Goal: Transaction & Acquisition: Purchase product/service

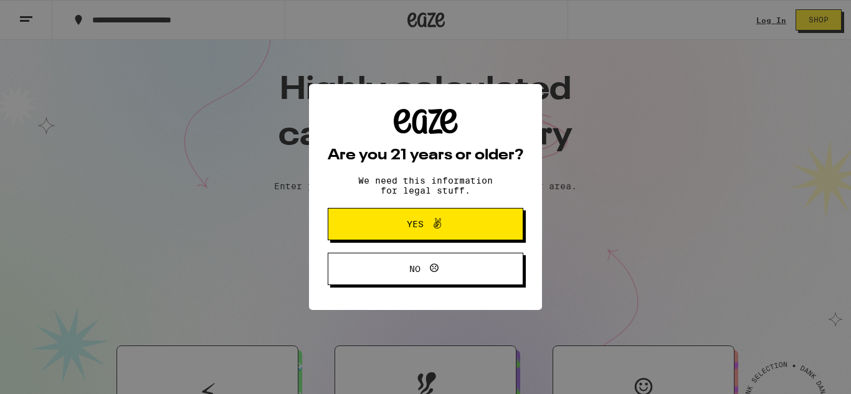
click at [407, 228] on span "Yes" at bounding box center [415, 224] width 17 height 9
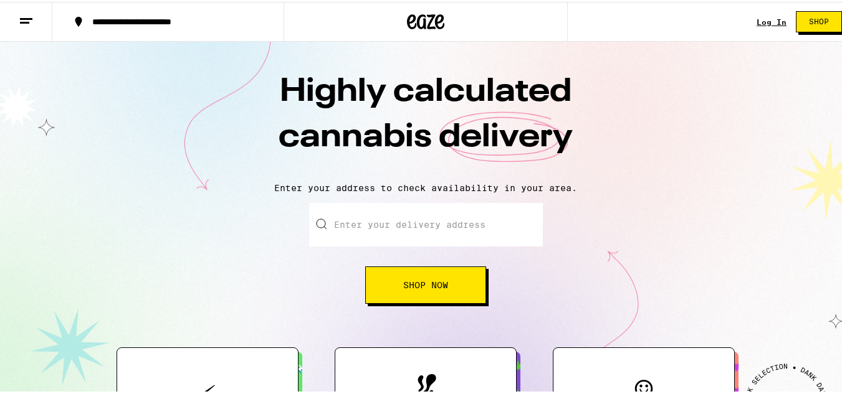
click at [356, 219] on input "Enter your delivery address" at bounding box center [426, 223] width 234 height 44
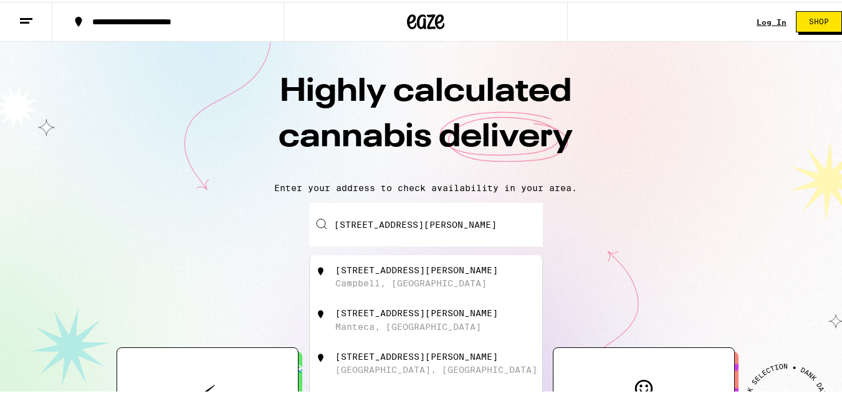
click at [401, 266] on div "[STREET_ADDRESS][PERSON_NAME]" at bounding box center [416, 268] width 163 height 10
type input "[STREET_ADDRESS][PERSON_NAME]"
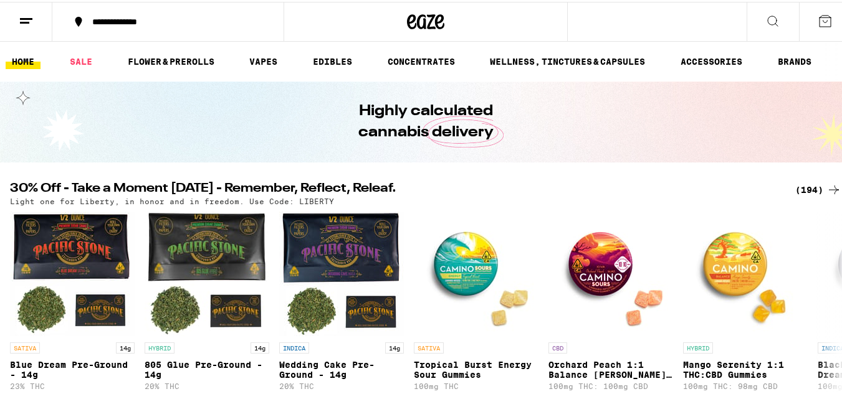
scroll to position [207, 0]
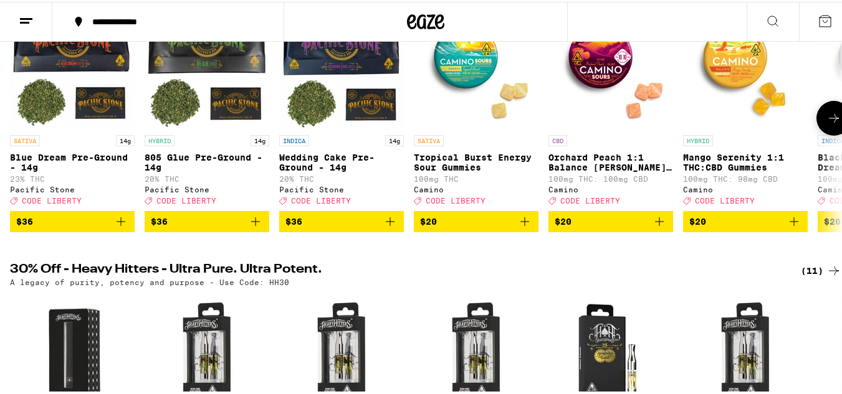
click at [120, 227] on icon "Add to bag" at bounding box center [120, 219] width 15 height 15
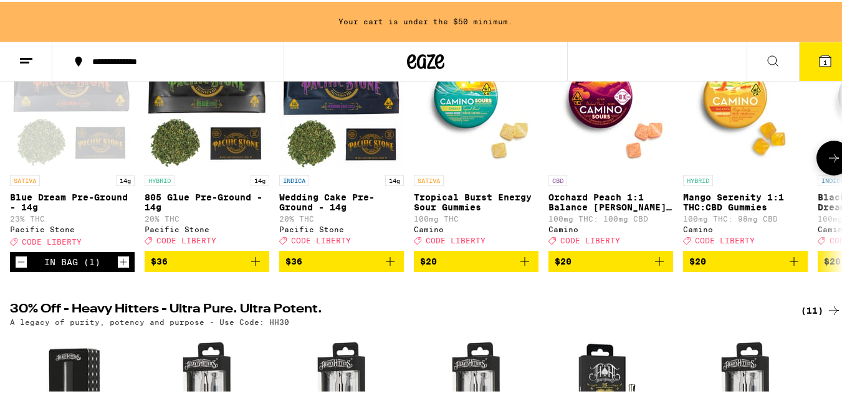
scroll to position [247, 0]
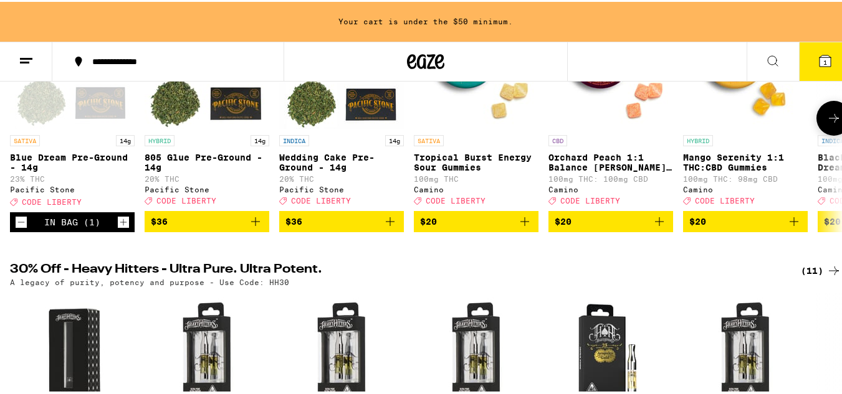
click at [389, 227] on icon "Add to bag" at bounding box center [389, 219] width 15 height 15
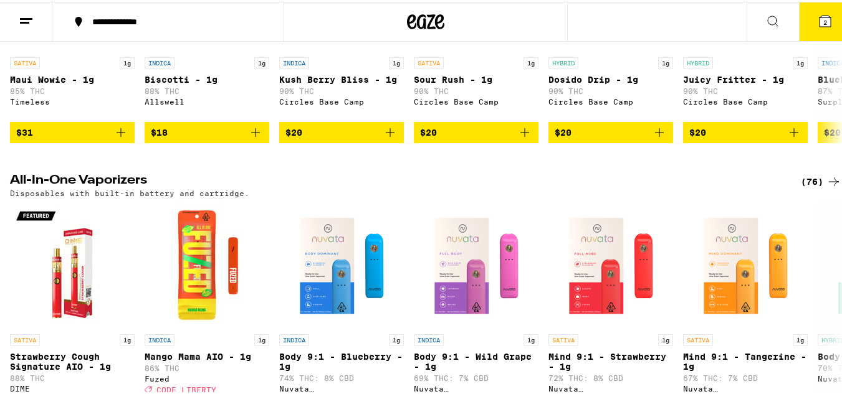
scroll to position [1827, 0]
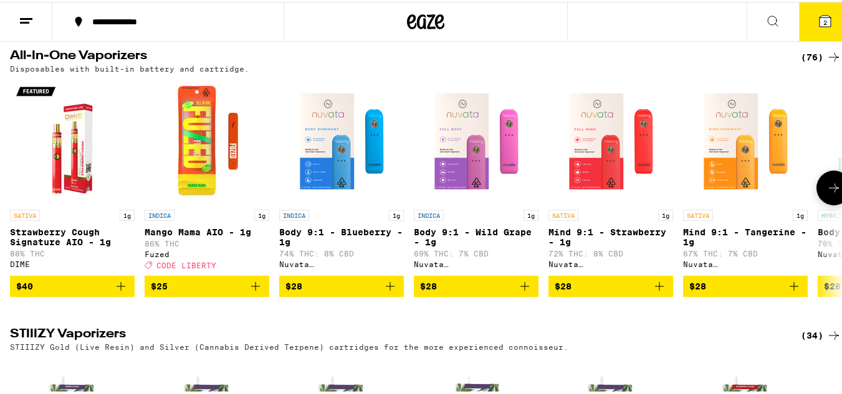
click at [662, 292] on icon "Add to bag" at bounding box center [659, 284] width 15 height 15
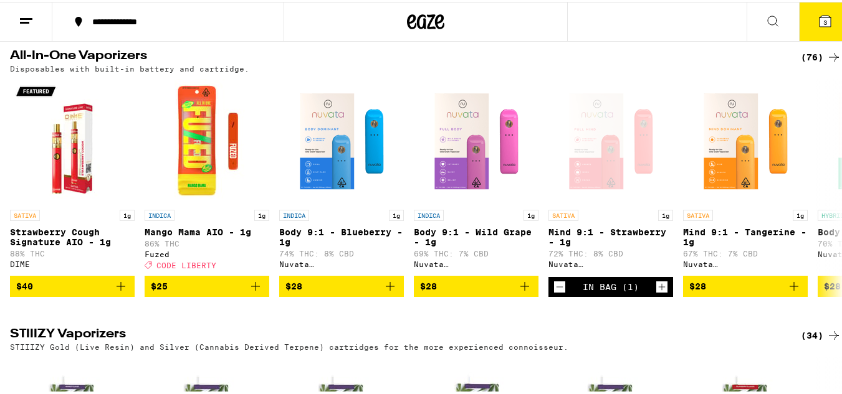
click at [823, 21] on span "3" at bounding box center [825, 20] width 4 height 7
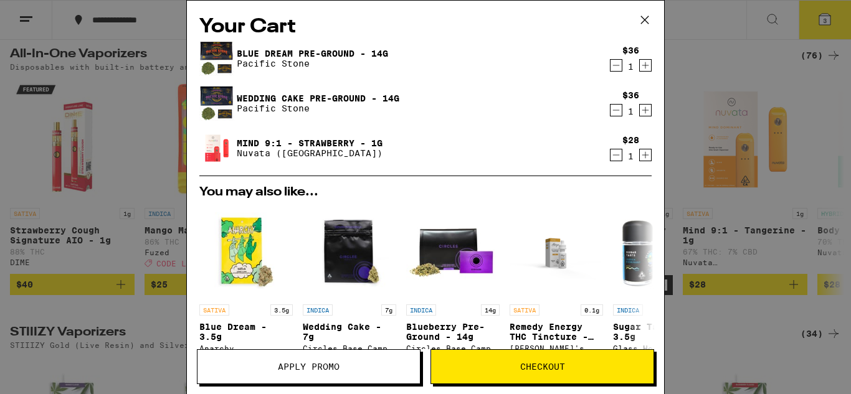
click at [647, 20] on icon at bounding box center [644, 20] width 19 height 19
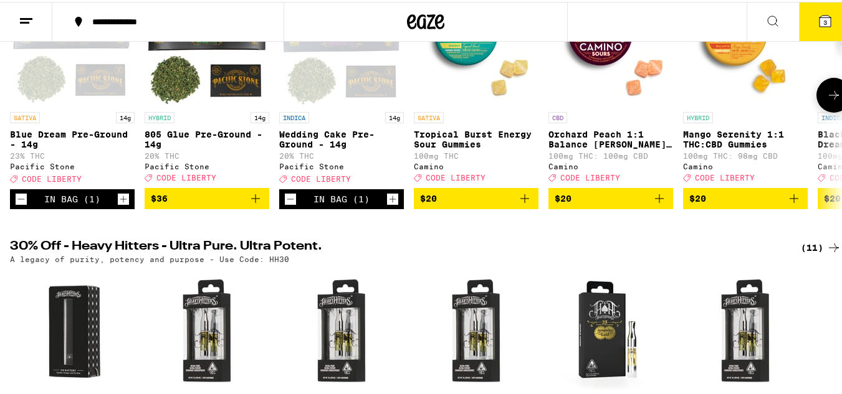
scroll to position [96, 0]
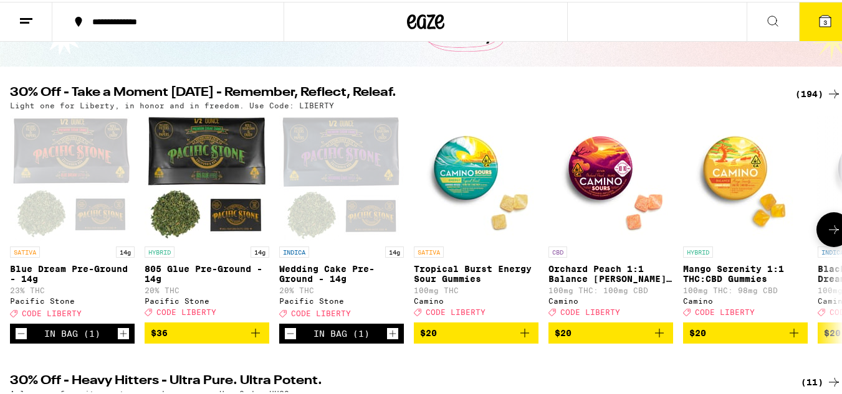
click at [826, 230] on icon at bounding box center [833, 227] width 15 height 15
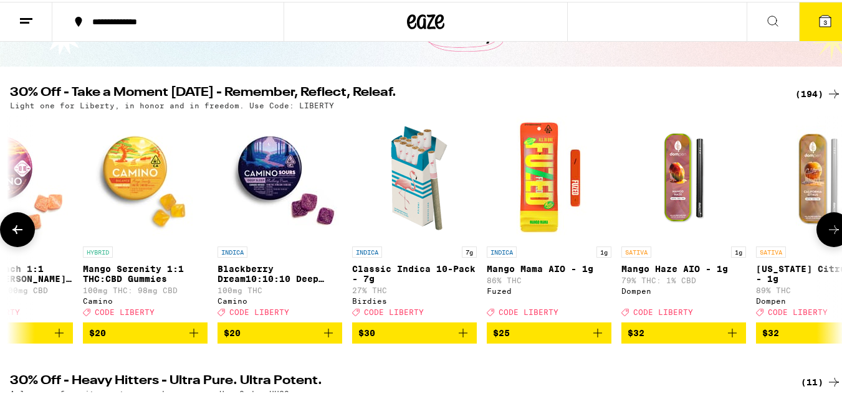
scroll to position [0, 686]
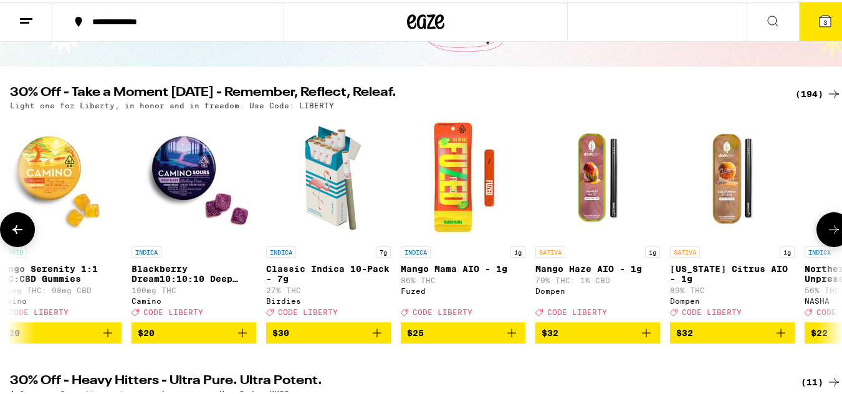
click at [826, 230] on icon at bounding box center [833, 227] width 15 height 15
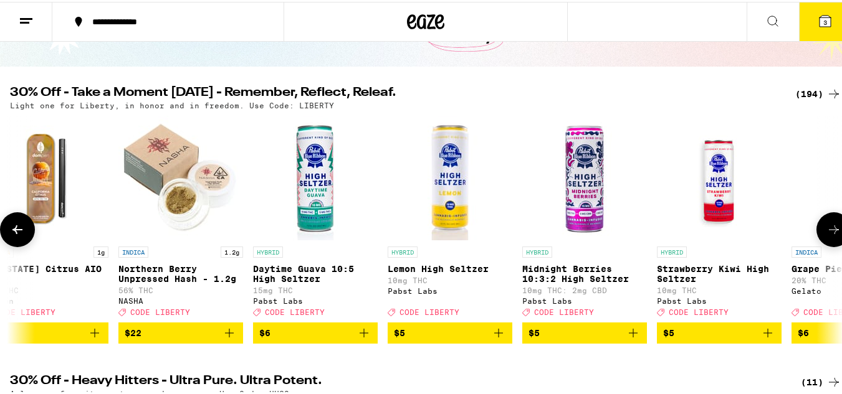
click at [826, 230] on icon at bounding box center [833, 227] width 15 height 15
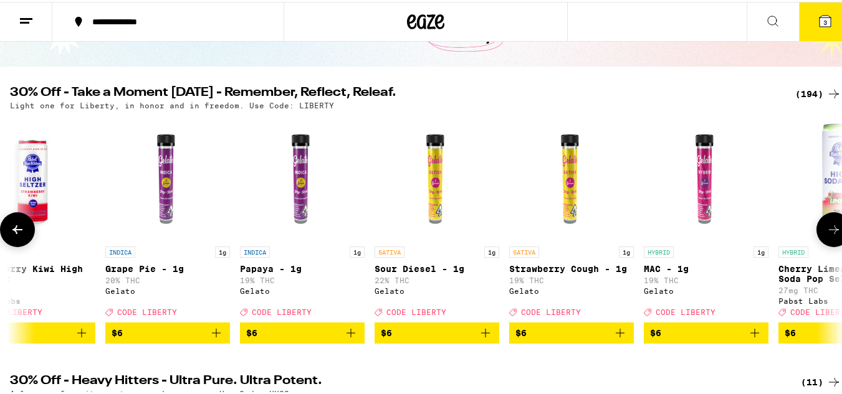
click at [826, 230] on icon at bounding box center [833, 227] width 15 height 15
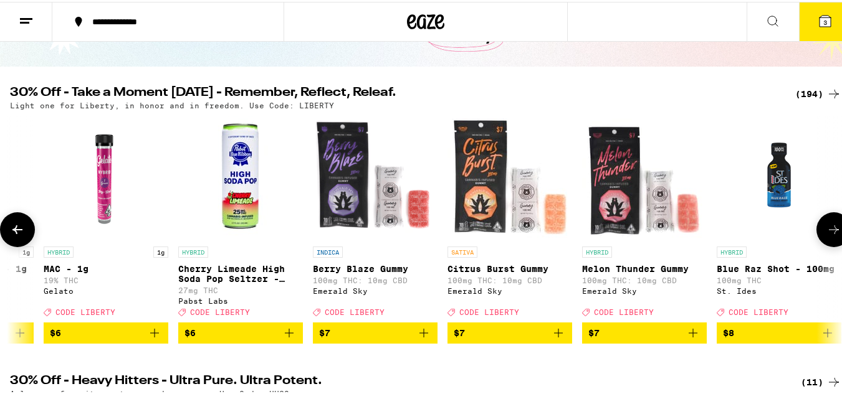
scroll to position [0, 2743]
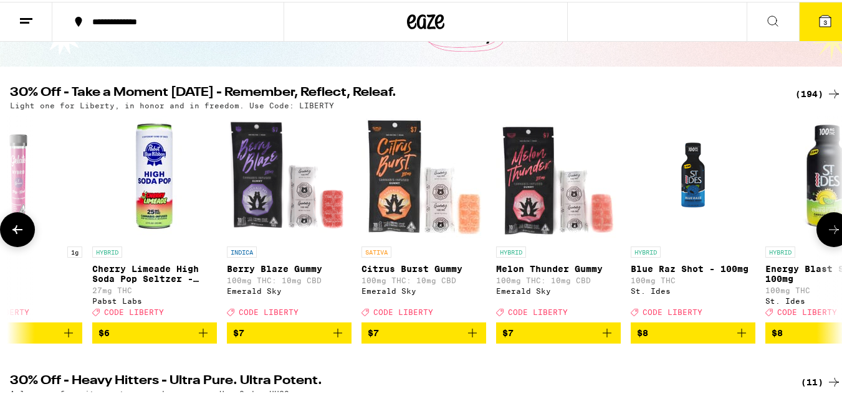
click at [823, 224] on button at bounding box center [833, 228] width 35 height 35
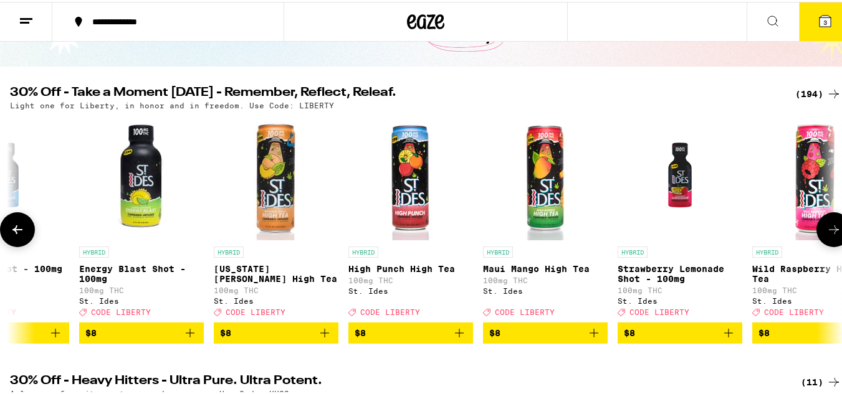
click at [823, 224] on button at bounding box center [833, 228] width 35 height 35
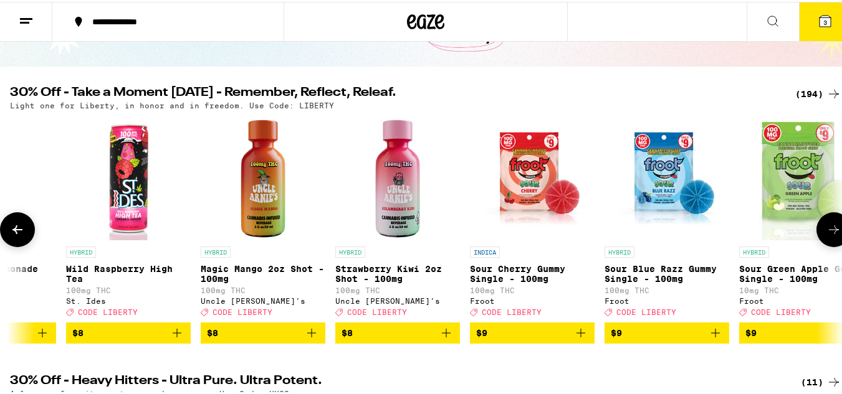
click at [823, 224] on button at bounding box center [833, 228] width 35 height 35
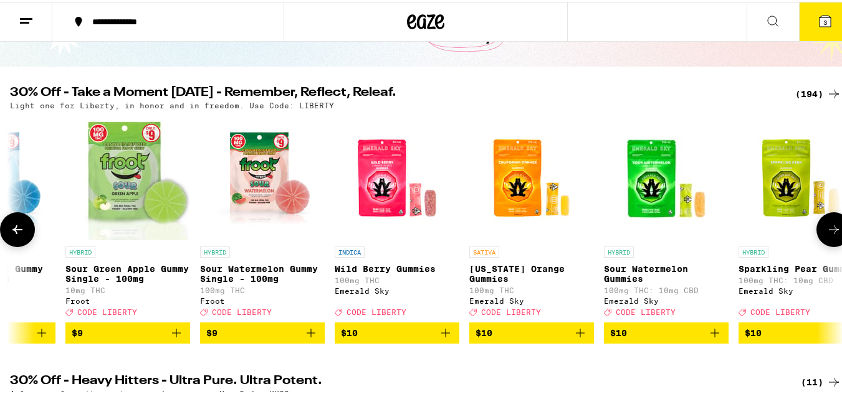
scroll to position [0, 4800]
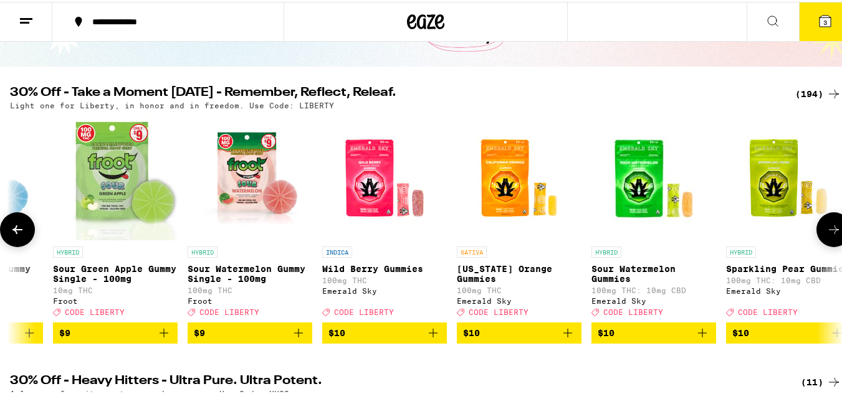
click at [823, 224] on button at bounding box center [833, 228] width 35 height 35
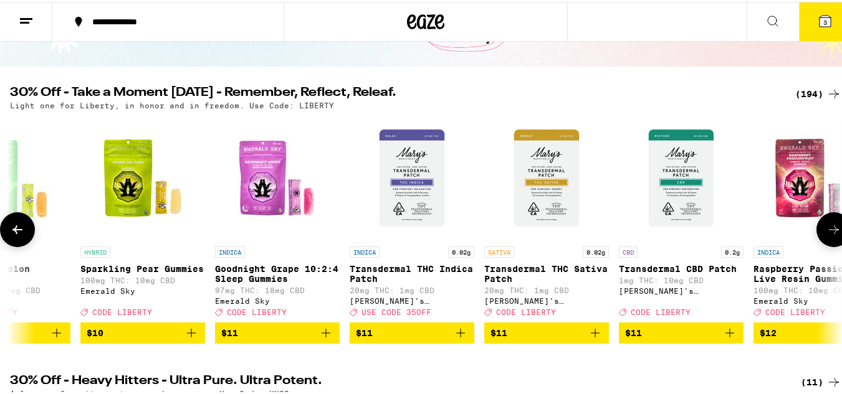
scroll to position [0, 5486]
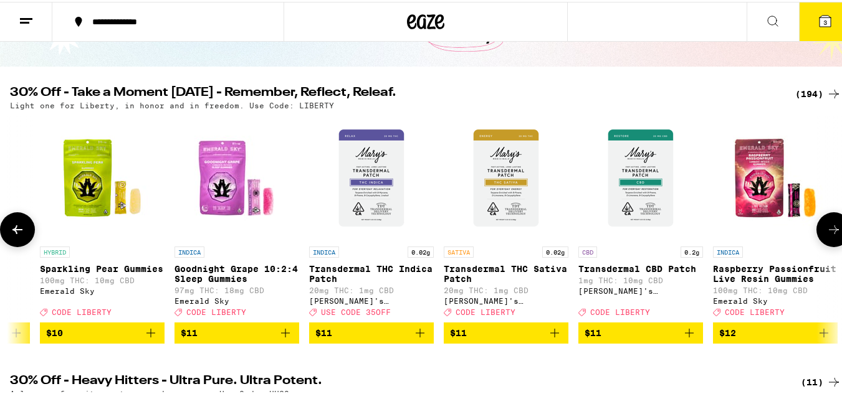
click at [823, 224] on button at bounding box center [833, 228] width 35 height 35
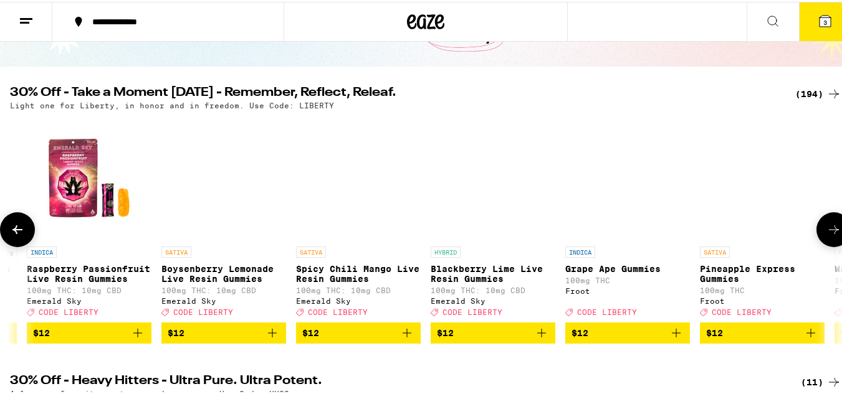
click at [823, 224] on button at bounding box center [833, 228] width 35 height 35
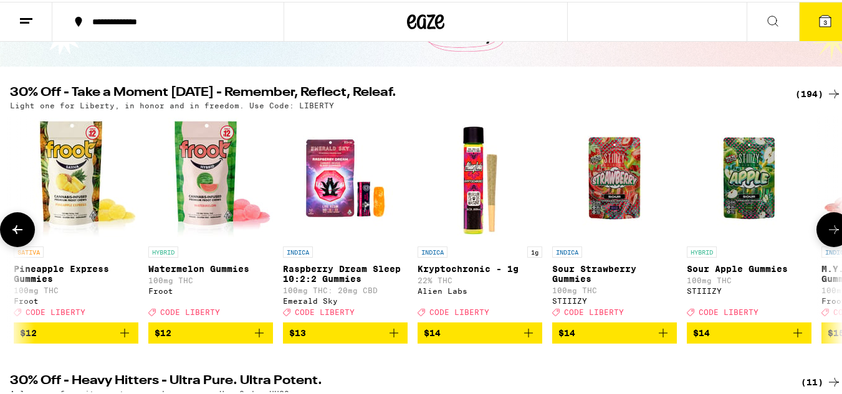
click at [823, 224] on button at bounding box center [833, 228] width 35 height 35
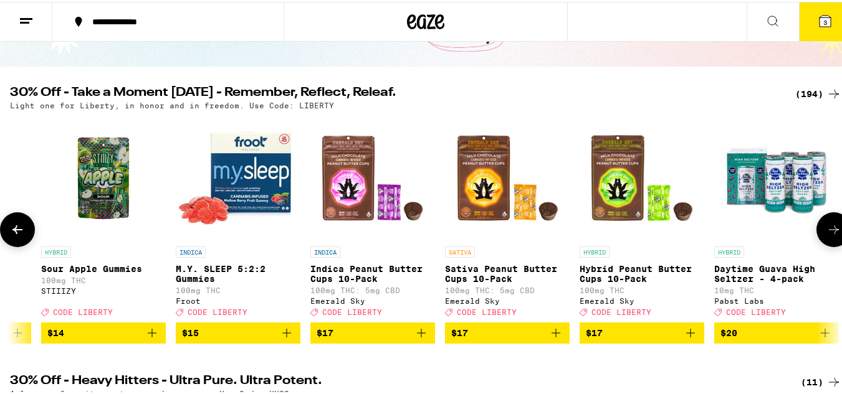
scroll to position [0, 7544]
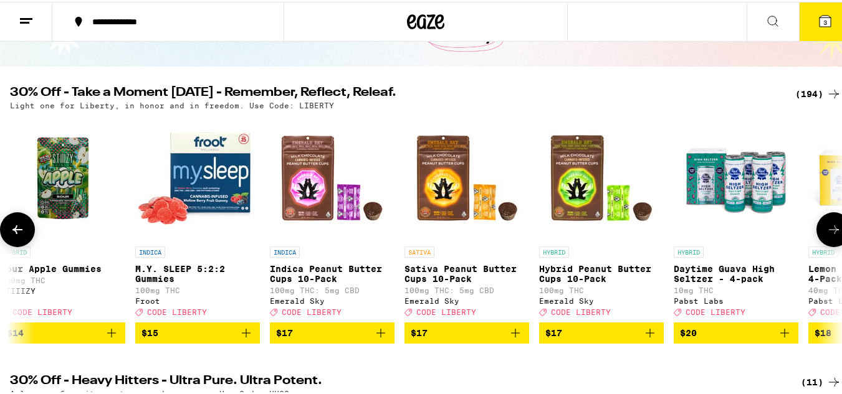
click at [823, 224] on button at bounding box center [833, 228] width 35 height 35
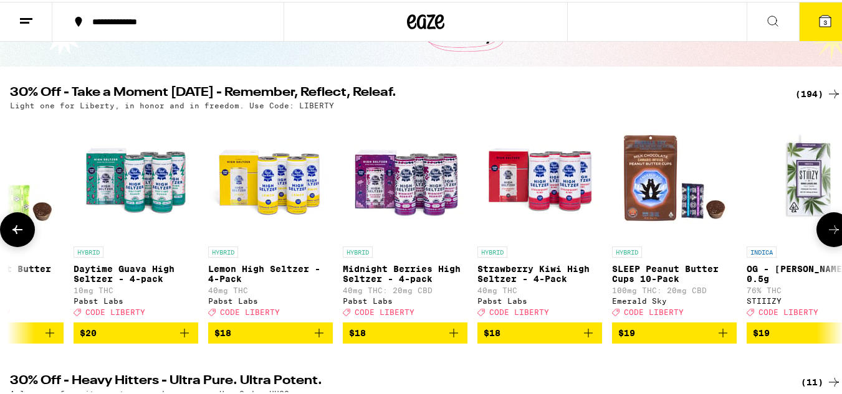
scroll to position [0, 8229]
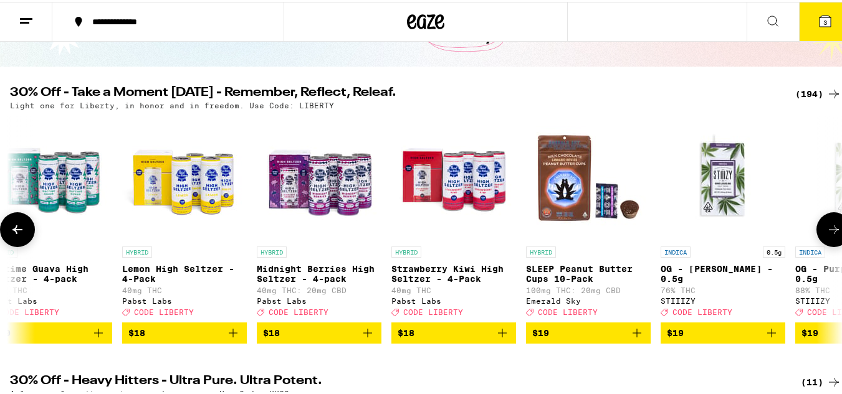
click at [823, 224] on button at bounding box center [833, 228] width 35 height 35
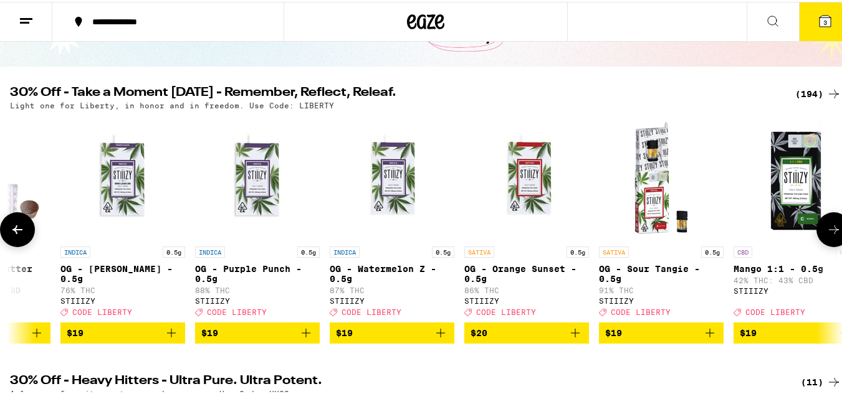
scroll to position [0, 8915]
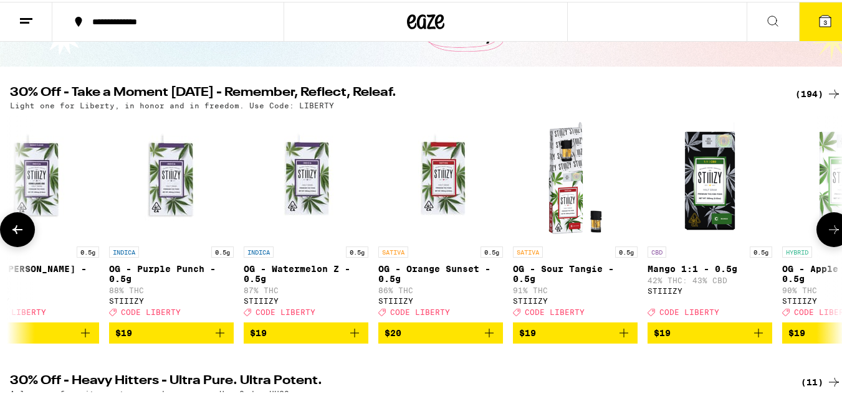
click at [823, 224] on button at bounding box center [833, 228] width 35 height 35
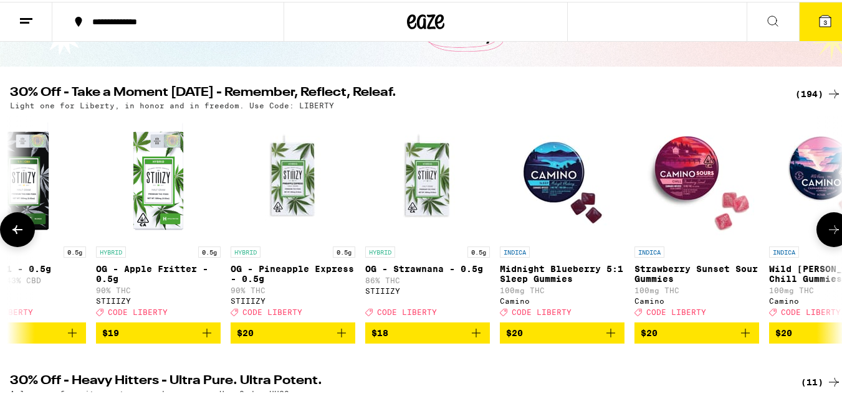
click at [823, 224] on button at bounding box center [833, 228] width 35 height 35
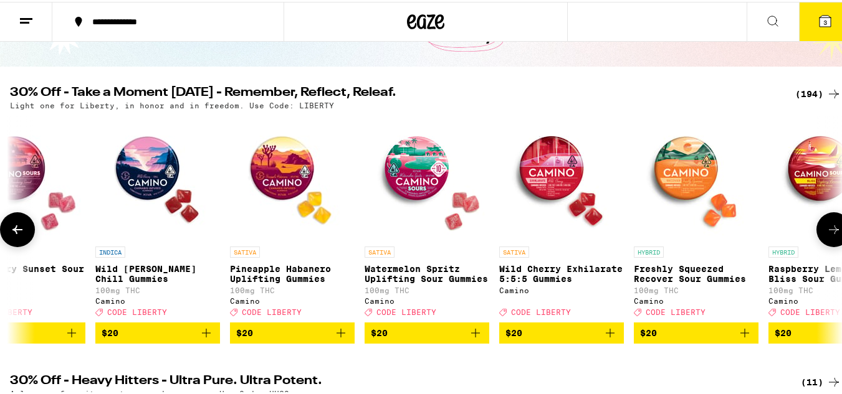
scroll to position [0, 10287]
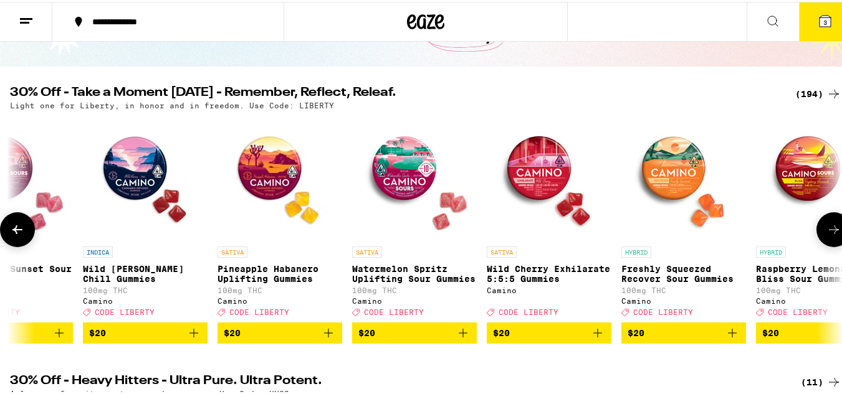
click at [823, 224] on button at bounding box center [833, 228] width 35 height 35
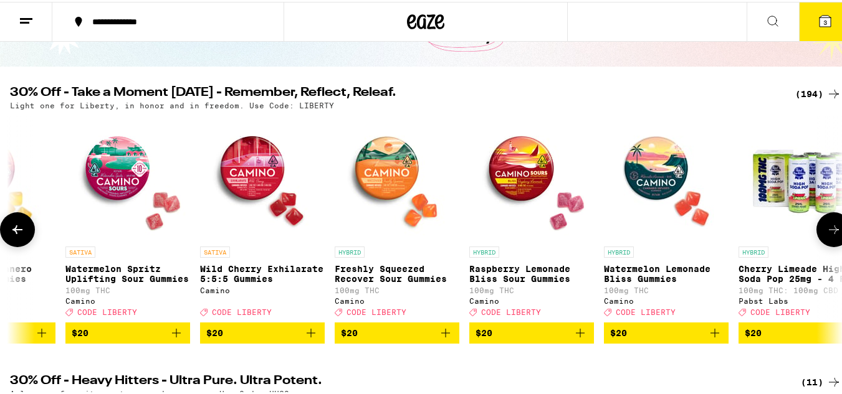
scroll to position [0, 10973]
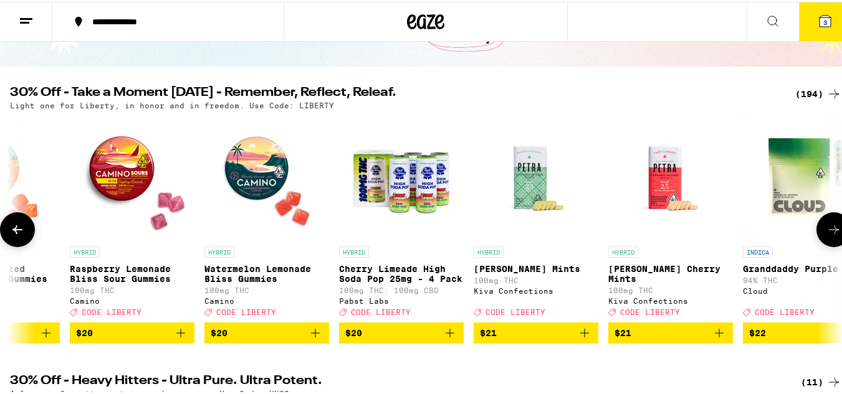
click at [6, 232] on button at bounding box center [17, 228] width 35 height 35
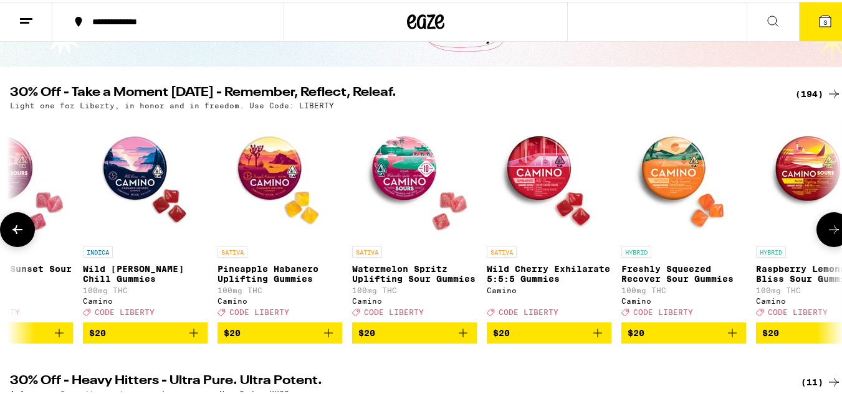
click at [6, 232] on button at bounding box center [17, 228] width 35 height 35
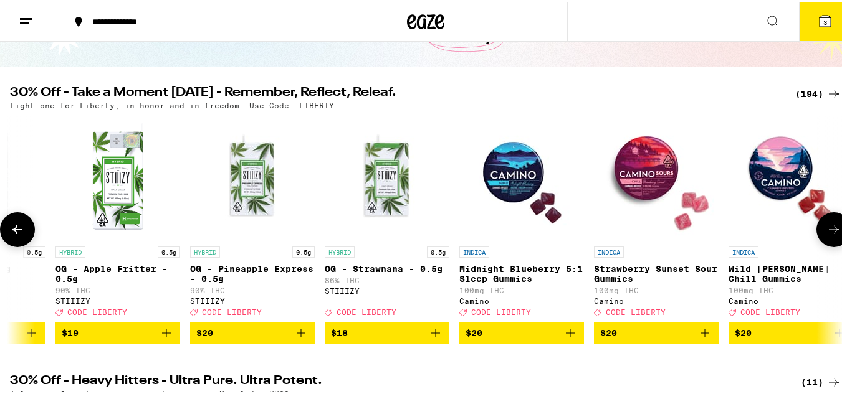
scroll to position [0, 9601]
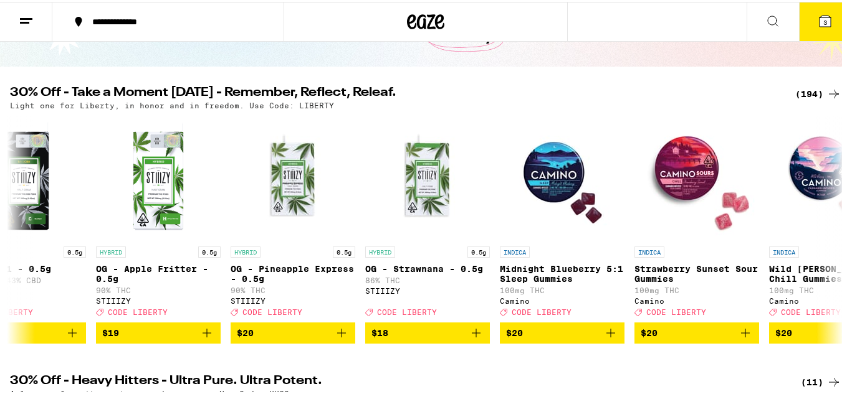
click at [826, 87] on icon at bounding box center [833, 92] width 15 height 15
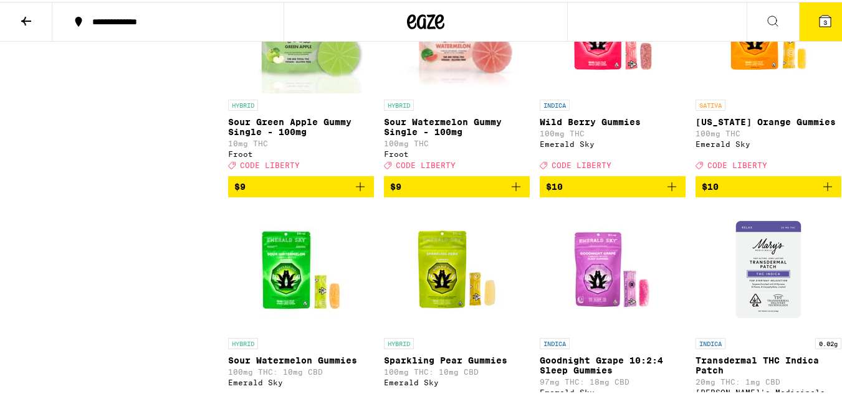
scroll to position [2340, 0]
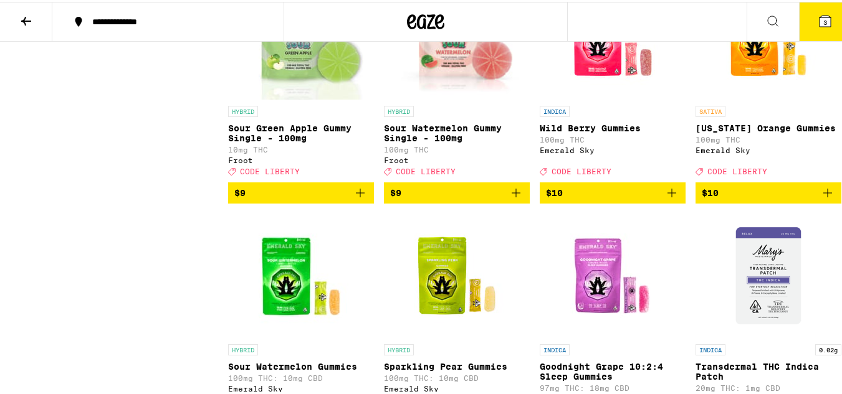
click at [830, 202] on button "$10" at bounding box center [768, 191] width 146 height 21
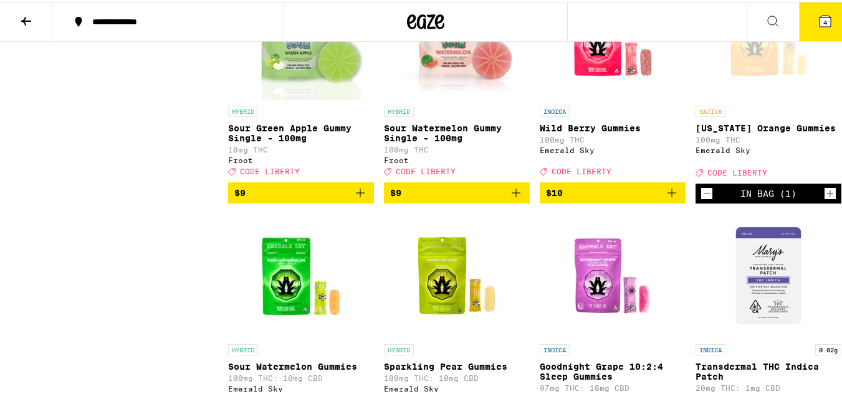
click at [828, 21] on button "4" at bounding box center [825, 20] width 52 height 39
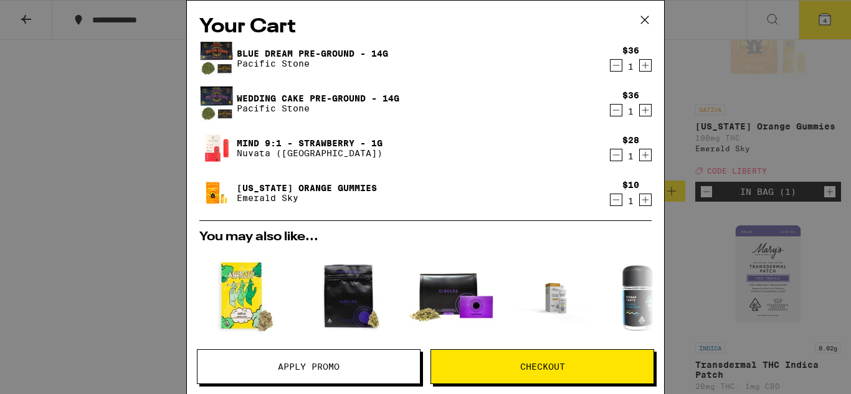
click at [317, 369] on span "Apply Promo" at bounding box center [309, 367] width 62 height 9
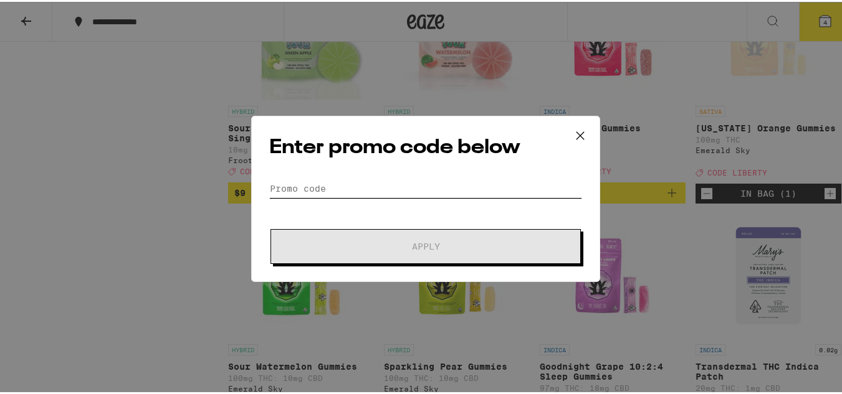
click at [387, 190] on input "Promo Code" at bounding box center [425, 187] width 313 height 19
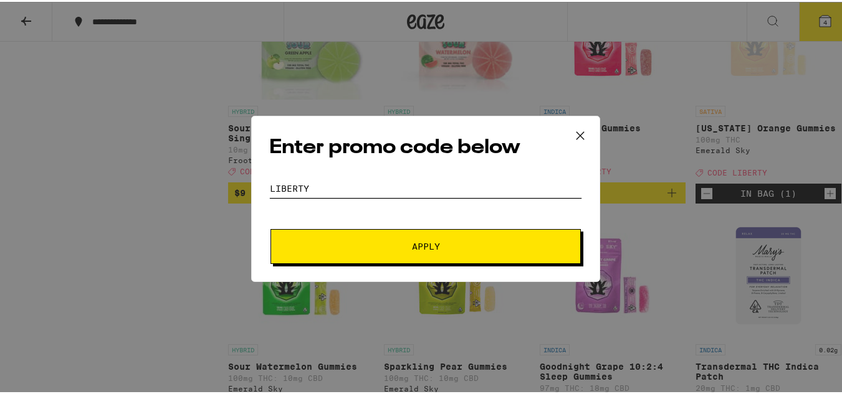
type input "liberty"
click at [270, 227] on button "Apply" at bounding box center [425, 244] width 310 height 35
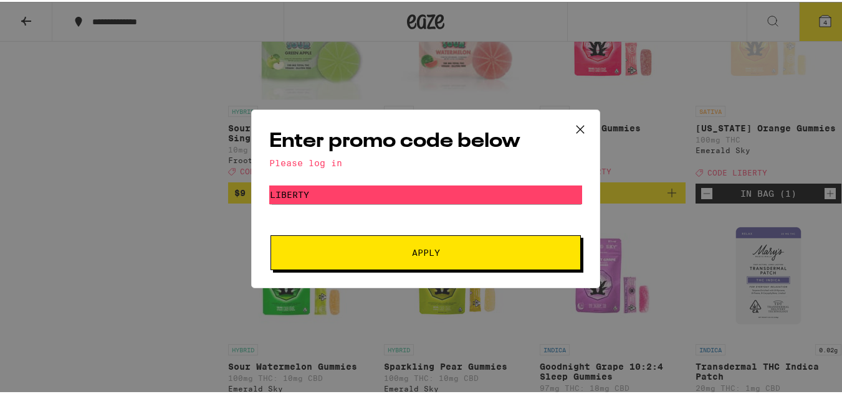
click at [306, 162] on div "Please log in" at bounding box center [425, 161] width 313 height 10
click at [578, 127] on icon at bounding box center [580, 127] width 19 height 19
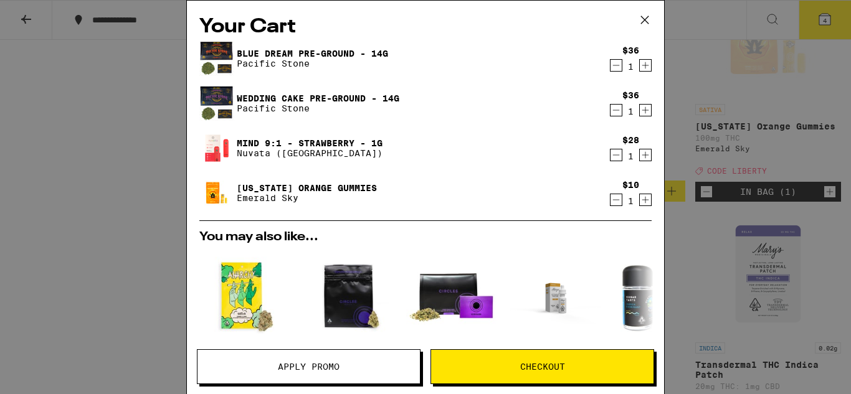
click at [20, 17] on div "Your Cart Blue Dream Pre-Ground - 14g Pacific Stone $36 1 Wedding Cake Pre-Grou…" at bounding box center [425, 197] width 851 height 394
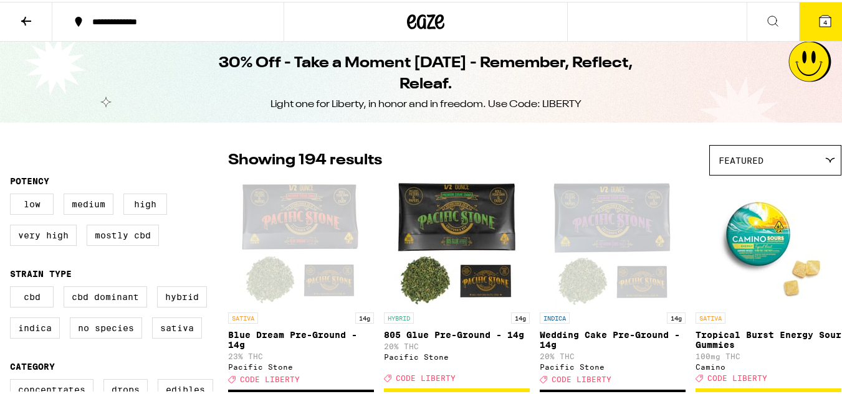
click at [819, 17] on icon at bounding box center [824, 19] width 11 height 11
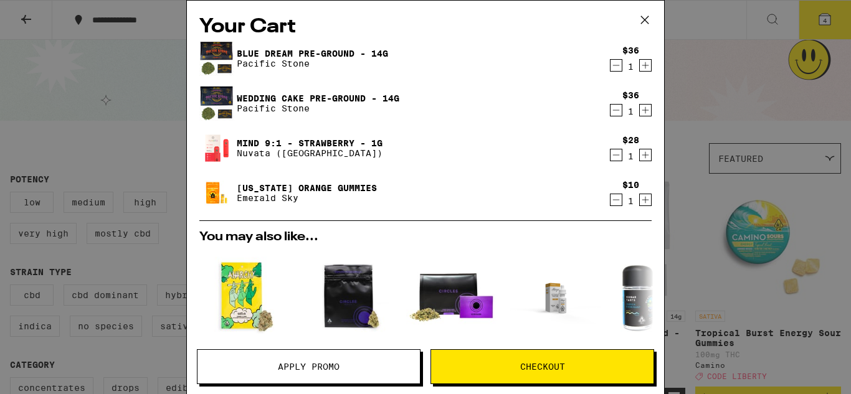
click at [804, 62] on div "Your Cart Blue Dream Pre-Ground - 14g Pacific Stone $36 1 Wedding Cake Pre-Grou…" at bounding box center [425, 197] width 851 height 394
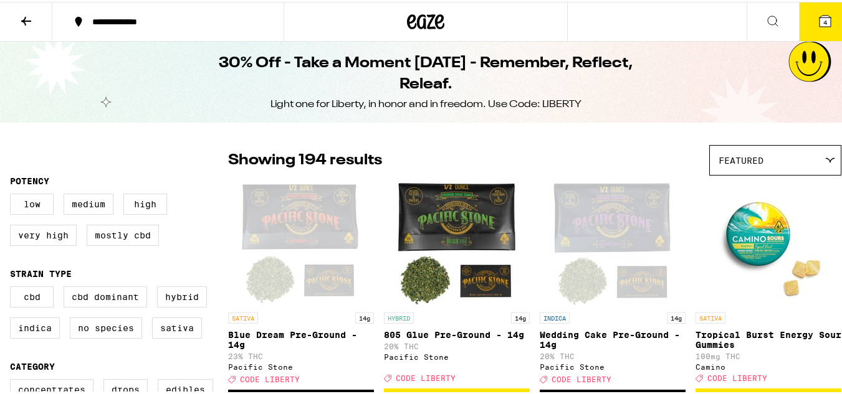
click at [27, 21] on icon at bounding box center [26, 19] width 15 height 15
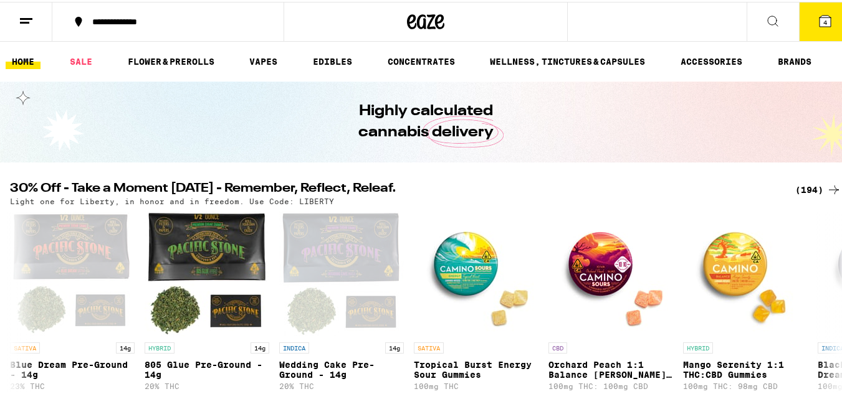
click at [20, 21] on line at bounding box center [24, 21] width 9 height 0
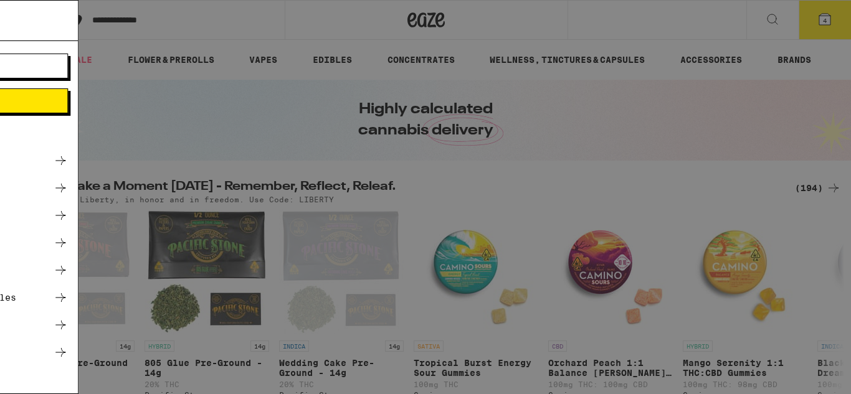
click at [156, 70] on span "Log In" at bounding box center [173, 66] width 34 height 9
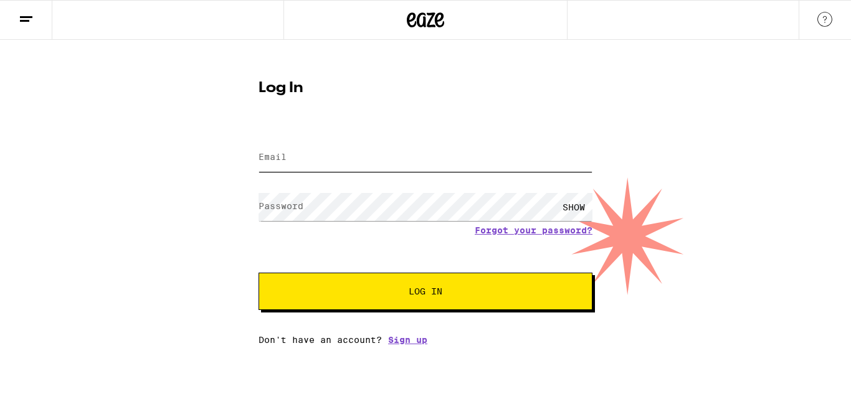
click at [304, 156] on input "Email" at bounding box center [425, 158] width 334 height 28
type input "[PERSON_NAME][EMAIL_ADDRESS][DOMAIN_NAME]"
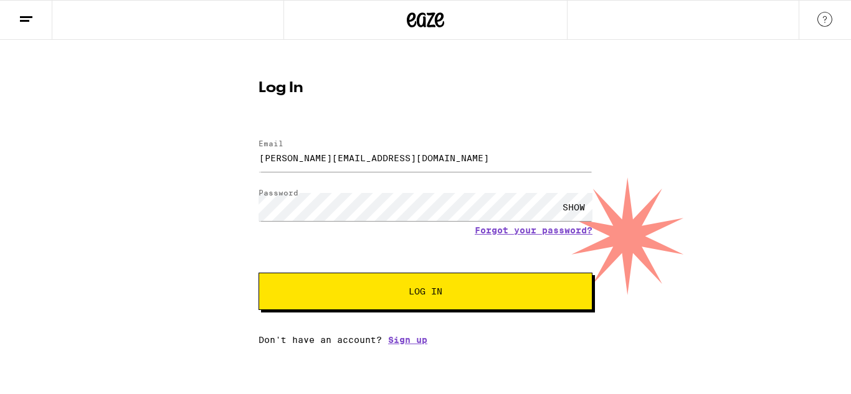
click at [504, 305] on button "Log In" at bounding box center [425, 291] width 334 height 37
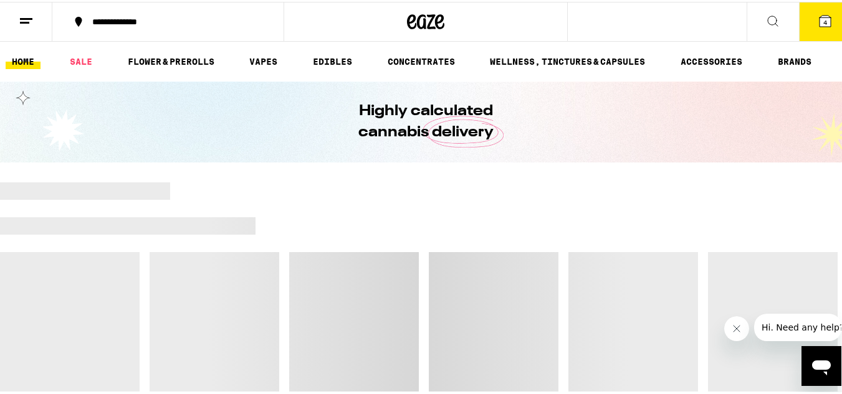
click at [807, 17] on button "4" at bounding box center [825, 20] width 52 height 39
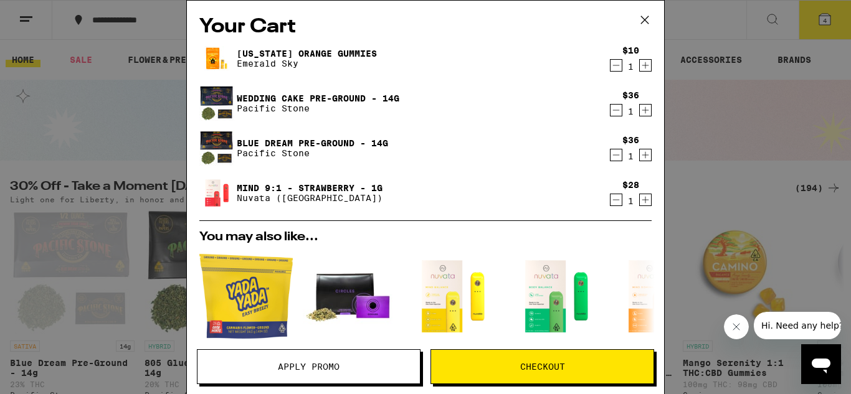
click at [331, 371] on span "Apply Promo" at bounding box center [309, 367] width 62 height 9
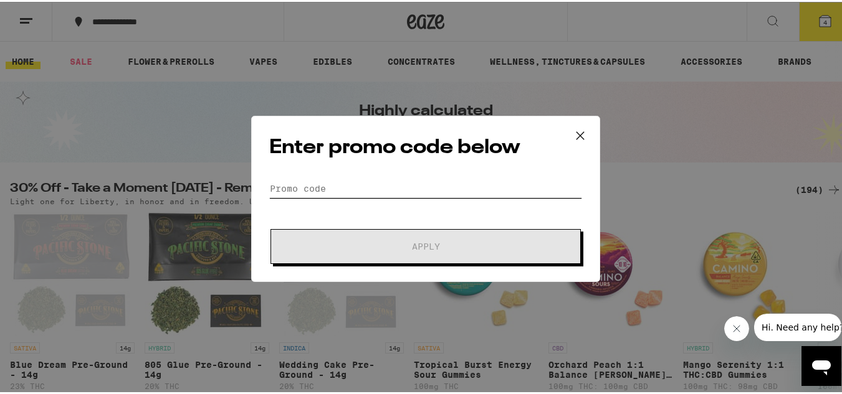
click at [416, 187] on input "Promo Code" at bounding box center [425, 187] width 313 height 19
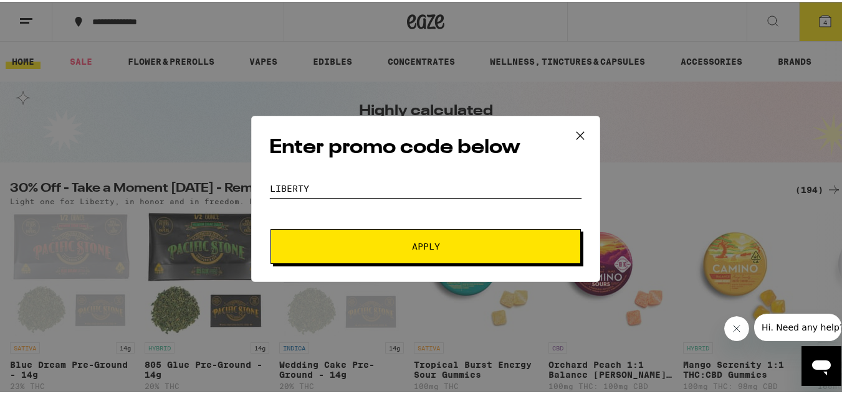
type input "liberty"
click at [440, 242] on span "Apply" at bounding box center [425, 244] width 224 height 9
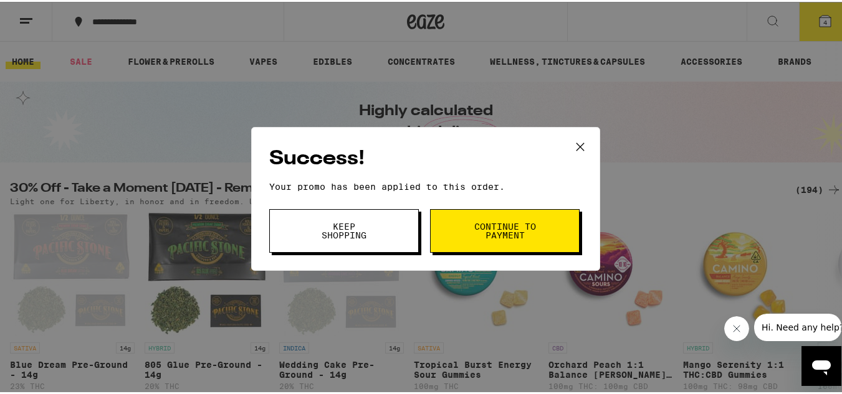
click at [514, 229] on span "Continue to payment" at bounding box center [505, 228] width 64 height 17
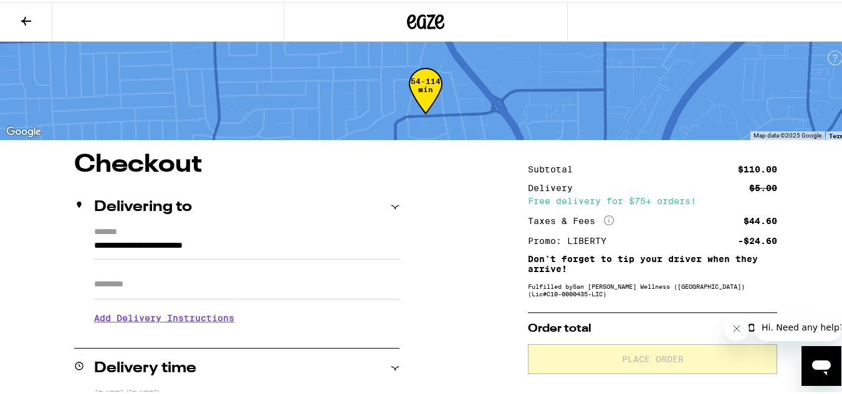
click at [735, 333] on icon "Close message from company" at bounding box center [736, 329] width 10 height 10
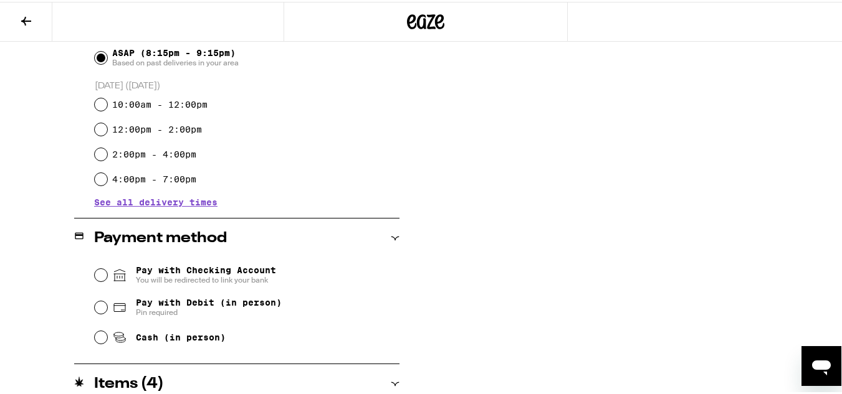
scroll to position [391, 0]
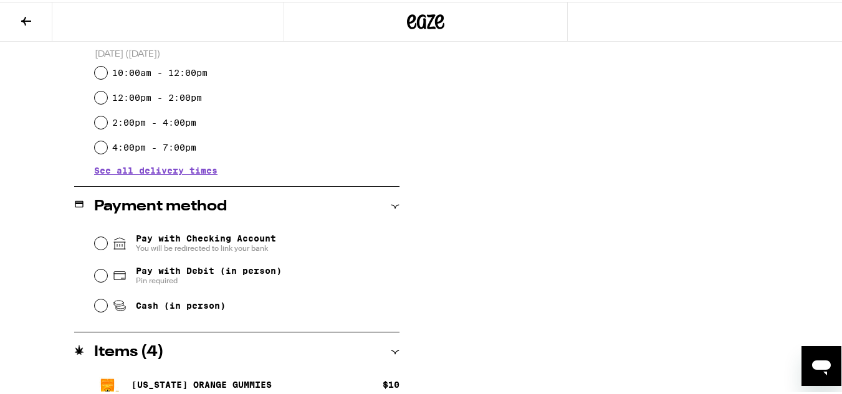
click at [488, 259] on div "**********" at bounding box center [425, 155] width 851 height 791
click at [100, 308] on input "Cash (in person)" at bounding box center [101, 304] width 12 height 12
radio input "true"
click at [98, 274] on input "Pay with Debit (in person) Pin required" at bounding box center [101, 274] width 12 height 12
radio input "true"
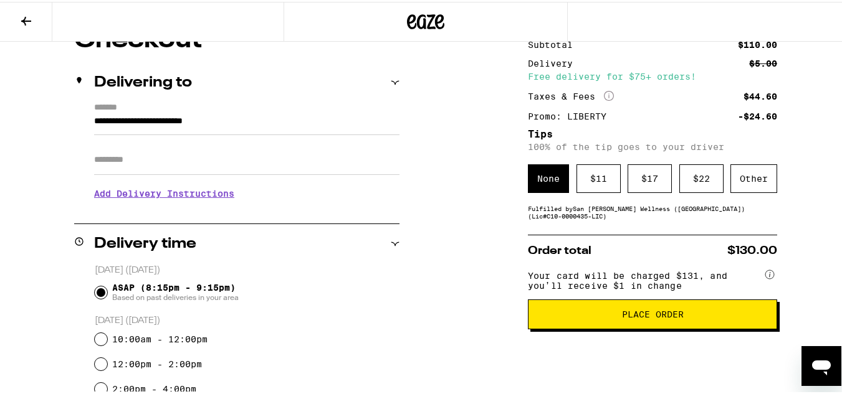
scroll to position [166, 0]
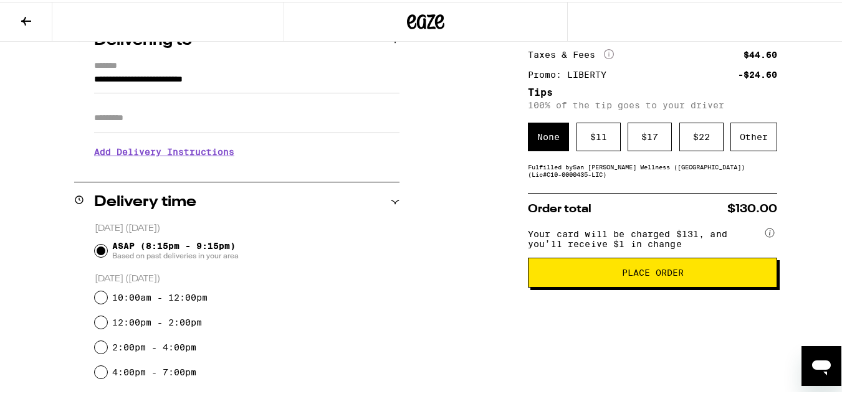
click at [622, 275] on span "Place Order" at bounding box center [653, 271] width 62 height 9
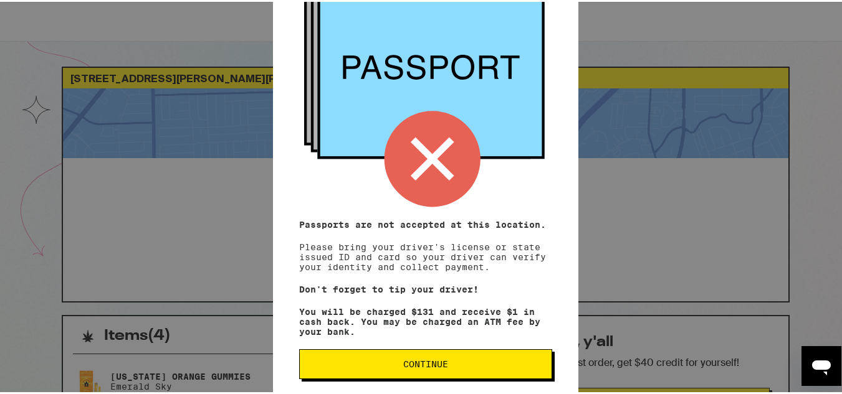
scroll to position [171, 0]
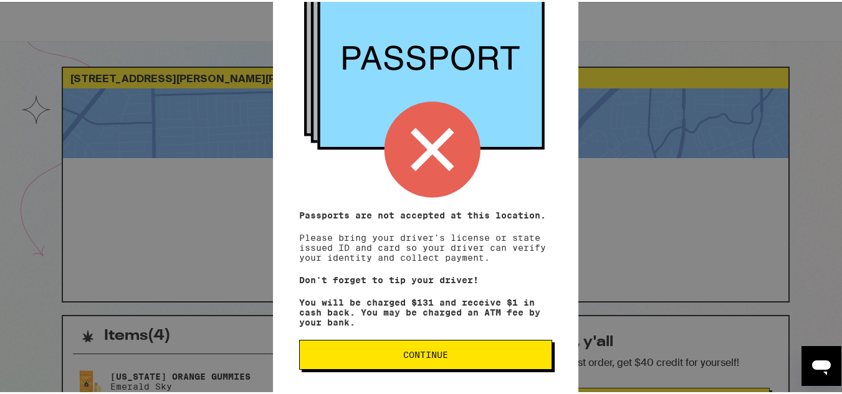
click at [467, 354] on span "Continue" at bounding box center [426, 353] width 232 height 9
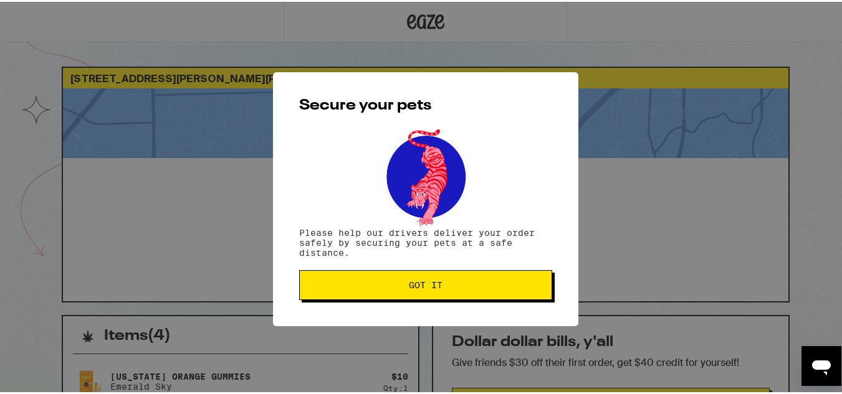
scroll to position [0, 0]
click at [448, 281] on span "Got it" at bounding box center [426, 283] width 232 height 9
